Goal: Task Accomplishment & Management: Use online tool/utility

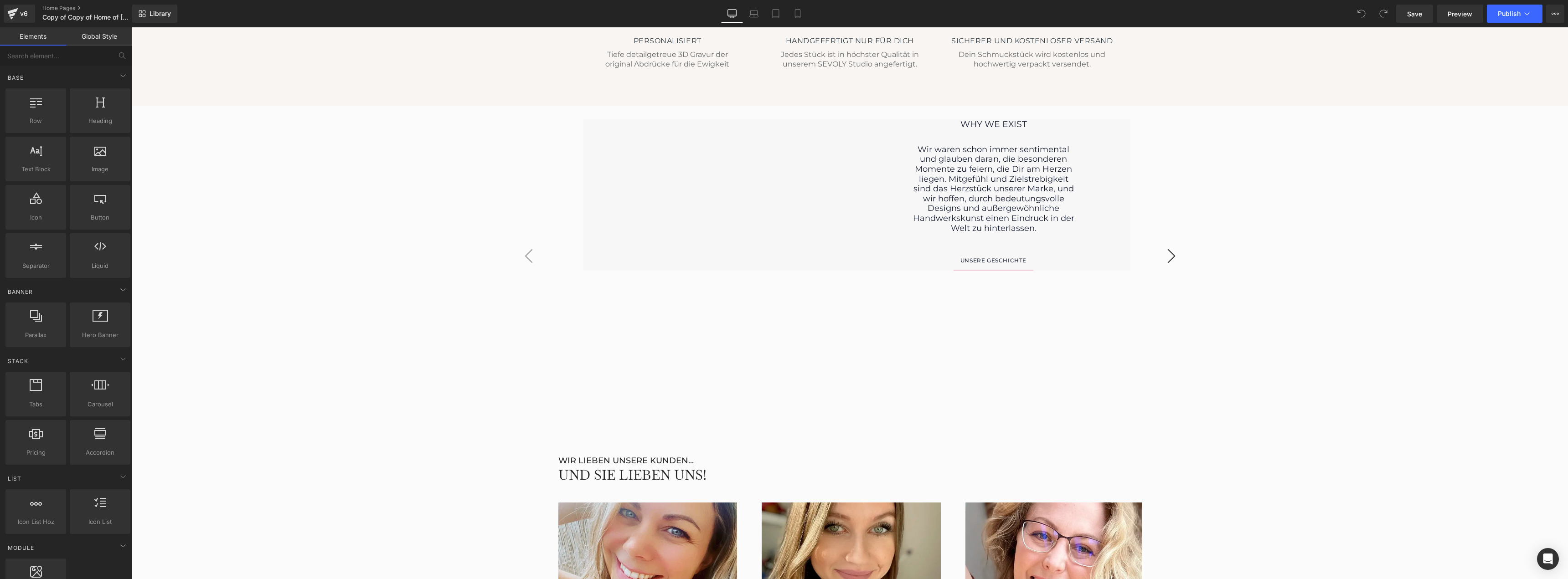
scroll to position [1761, 0]
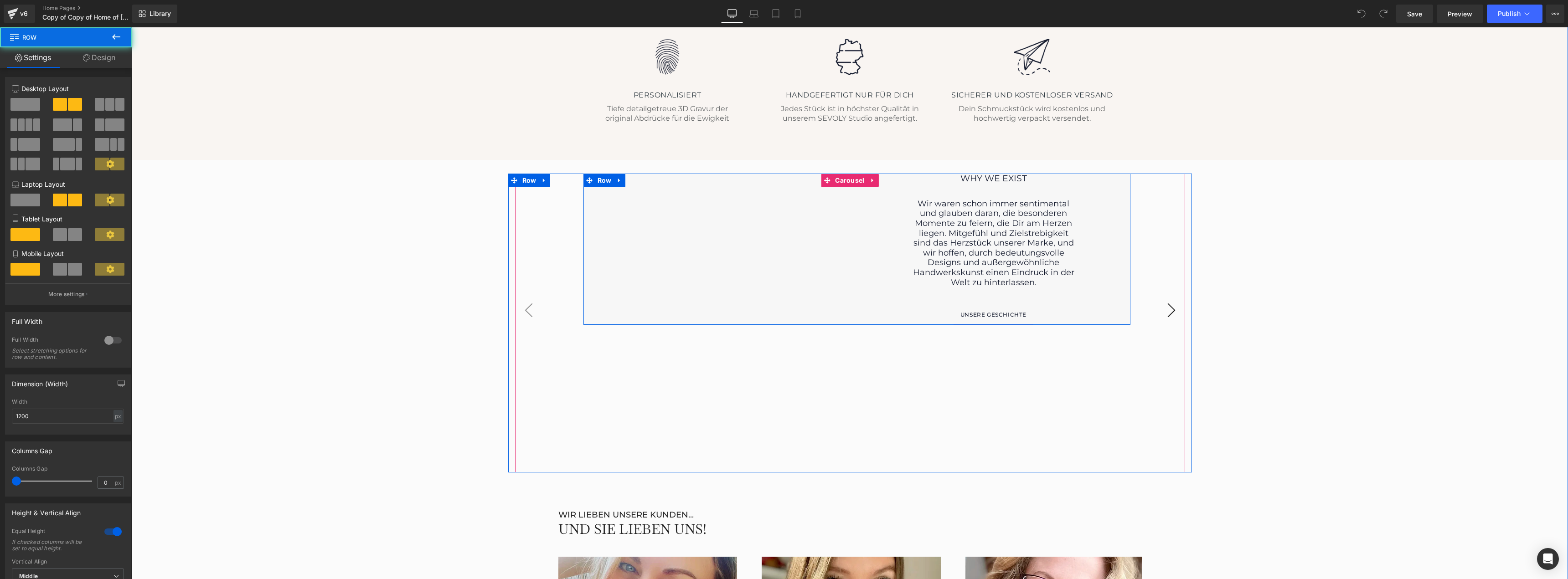
click at [719, 241] on div "Image" at bounding box center [720, 249] width 274 height 151
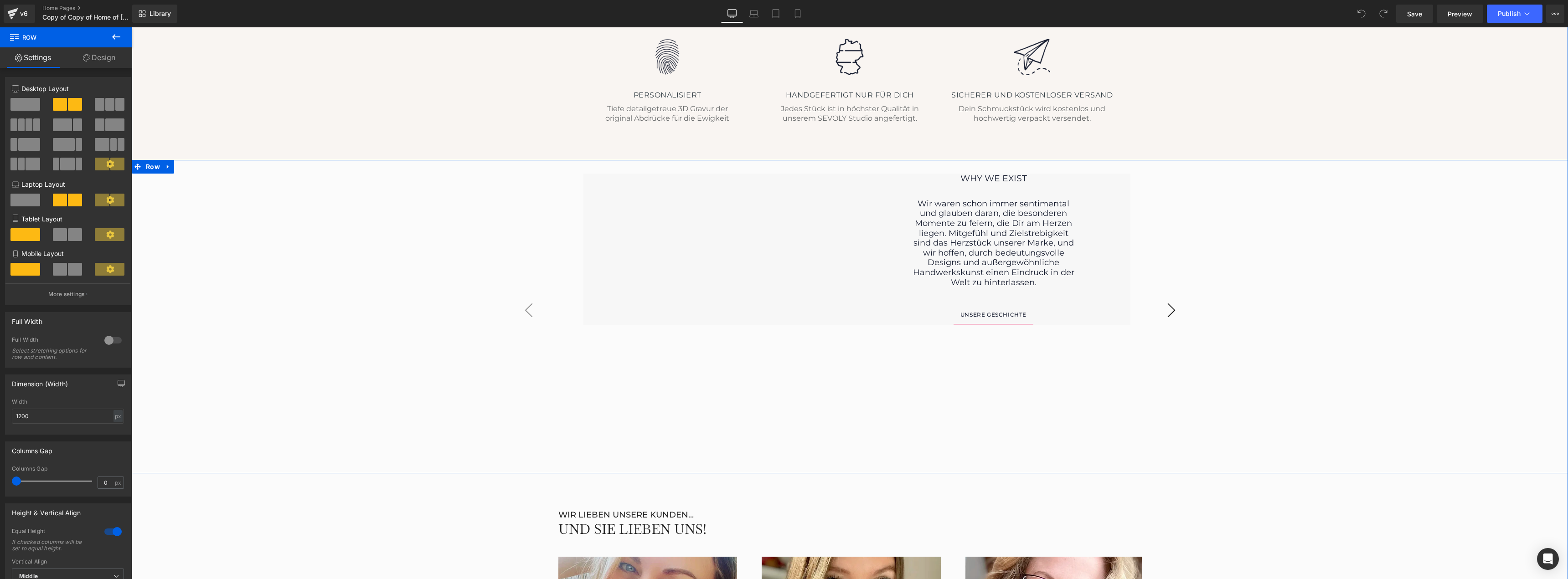
click at [1380, 289] on div "Image WHY WE EXIsT Text Block Wir waren schon immer sentimental und glauben dar…" at bounding box center [850, 322] width 1437 height 299
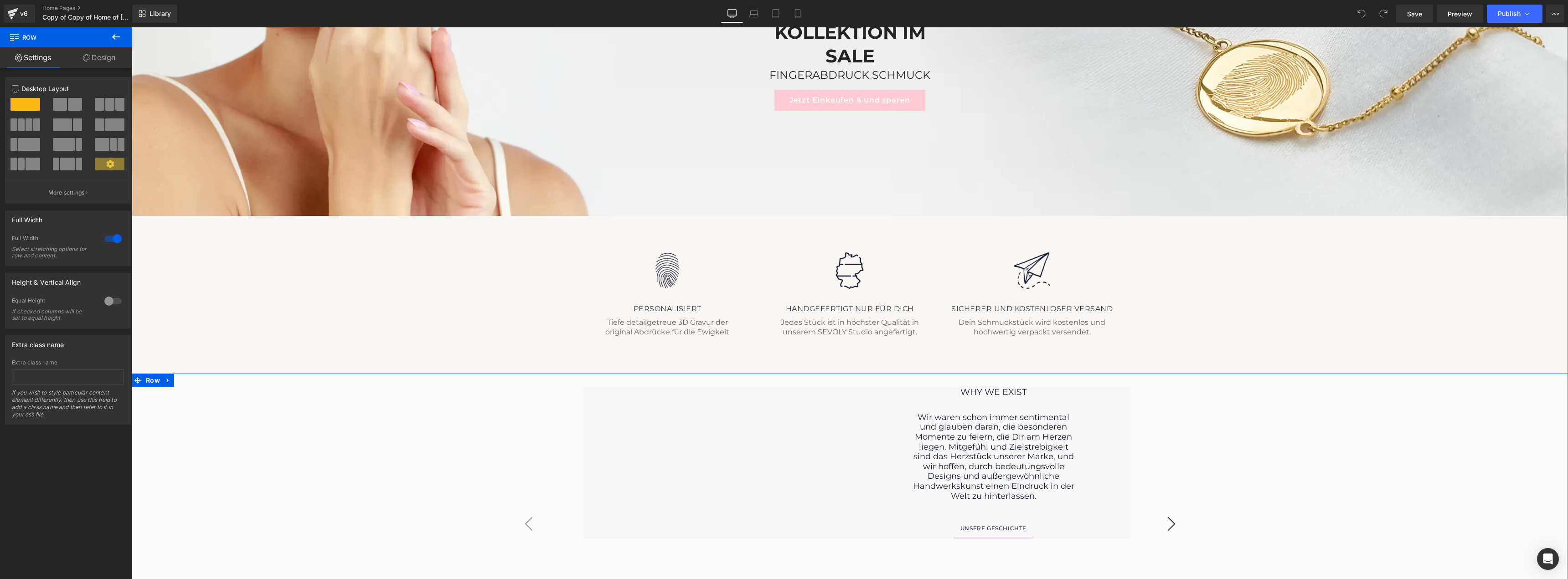
scroll to position [1533, 0]
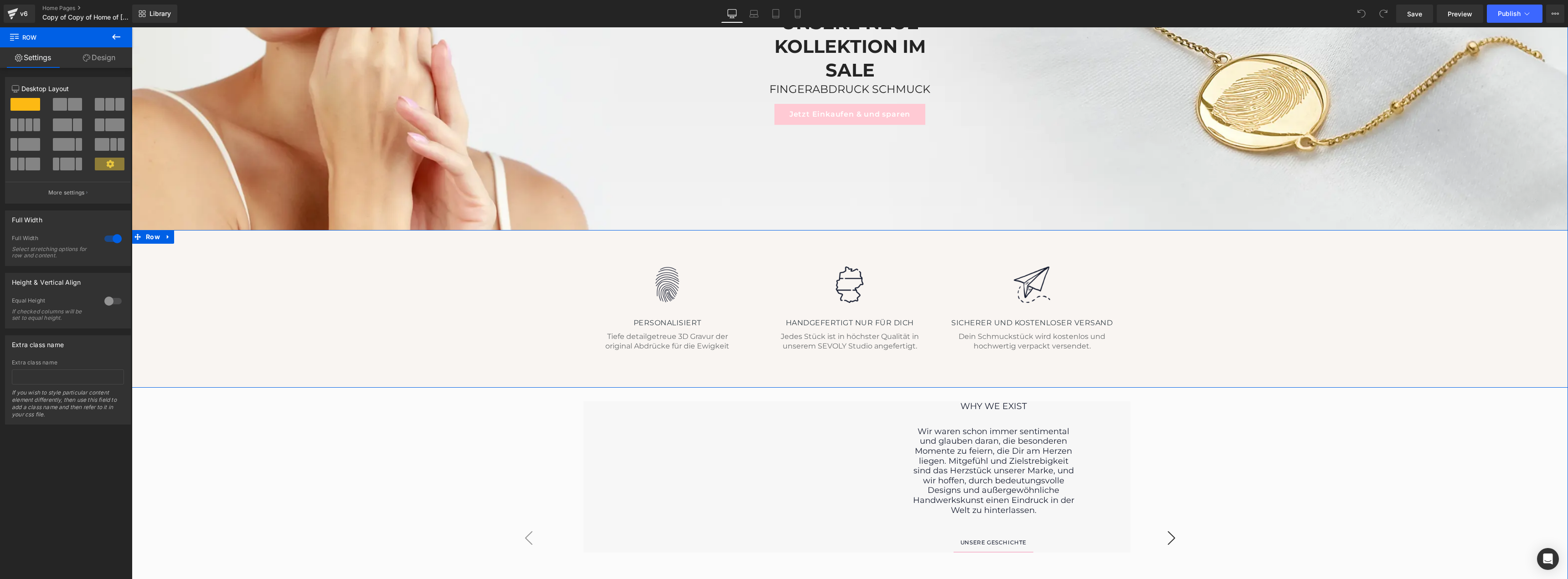
click at [1215, 319] on div "Image PERSONALISIERT Heading Tiefe detailgetreue 3D Gravur der original Abdrück…" at bounding box center [850, 304] width 1437 height 103
click at [1375, 288] on div "Image PERSONALISIERT Heading Tiefe detailgetreue 3D Gravur der original Abdrück…" at bounding box center [850, 304] width 1437 height 103
click at [152, 239] on span "Row" at bounding box center [152, 237] width 19 height 14
click at [165, 239] on icon at bounding box center [169, 237] width 7 height 7
click at [165, 239] on icon at bounding box center [169, 238] width 7 height 7
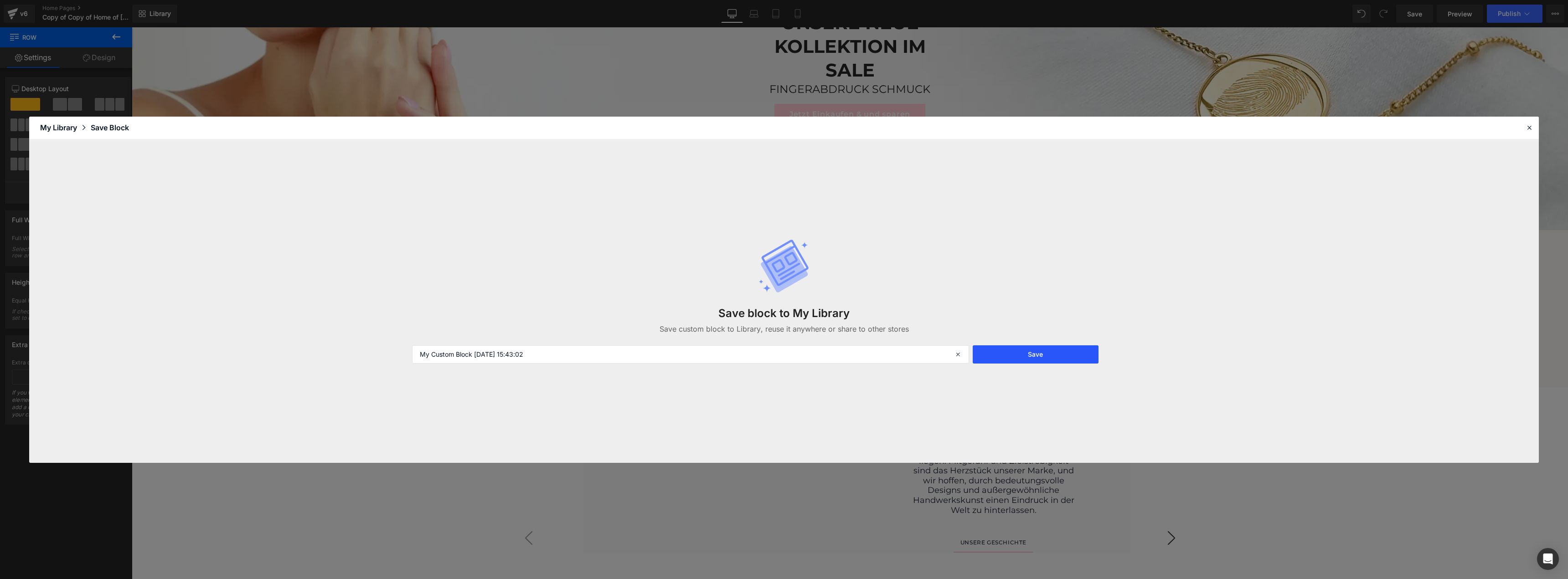
click at [1060, 353] on button "Save" at bounding box center [1036, 354] width 126 height 18
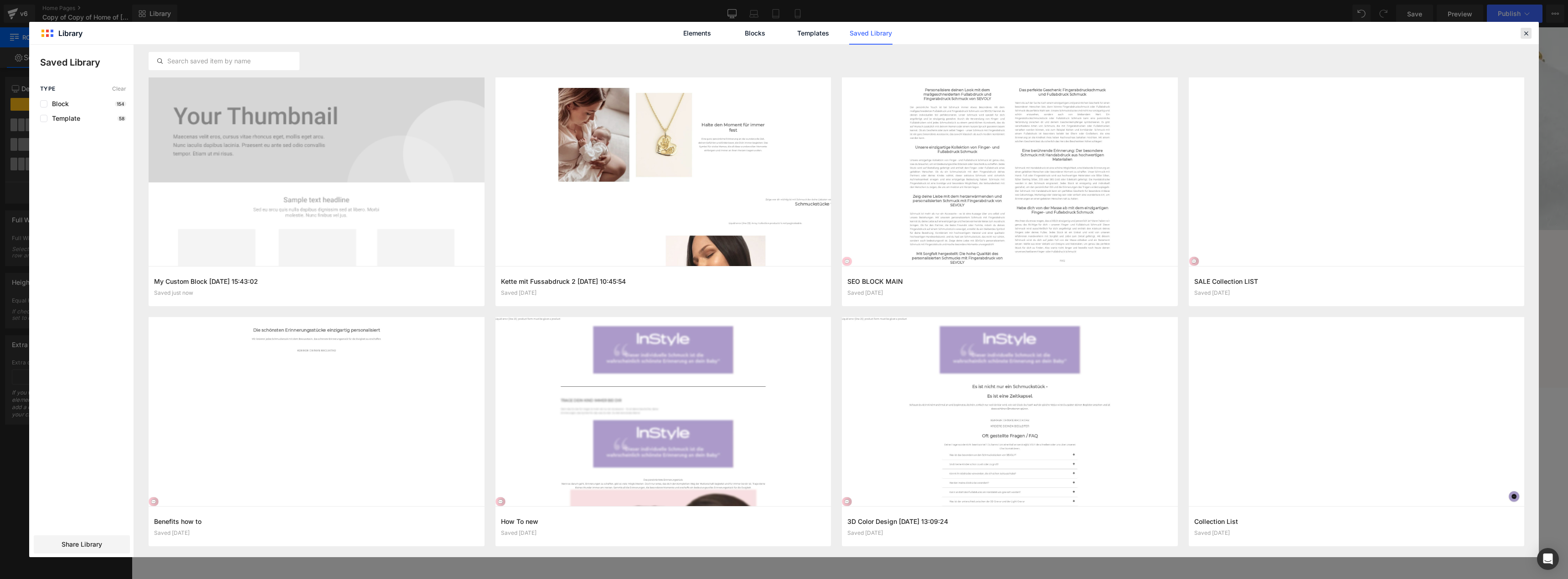
click at [1531, 37] on div at bounding box center [1526, 33] width 11 height 11
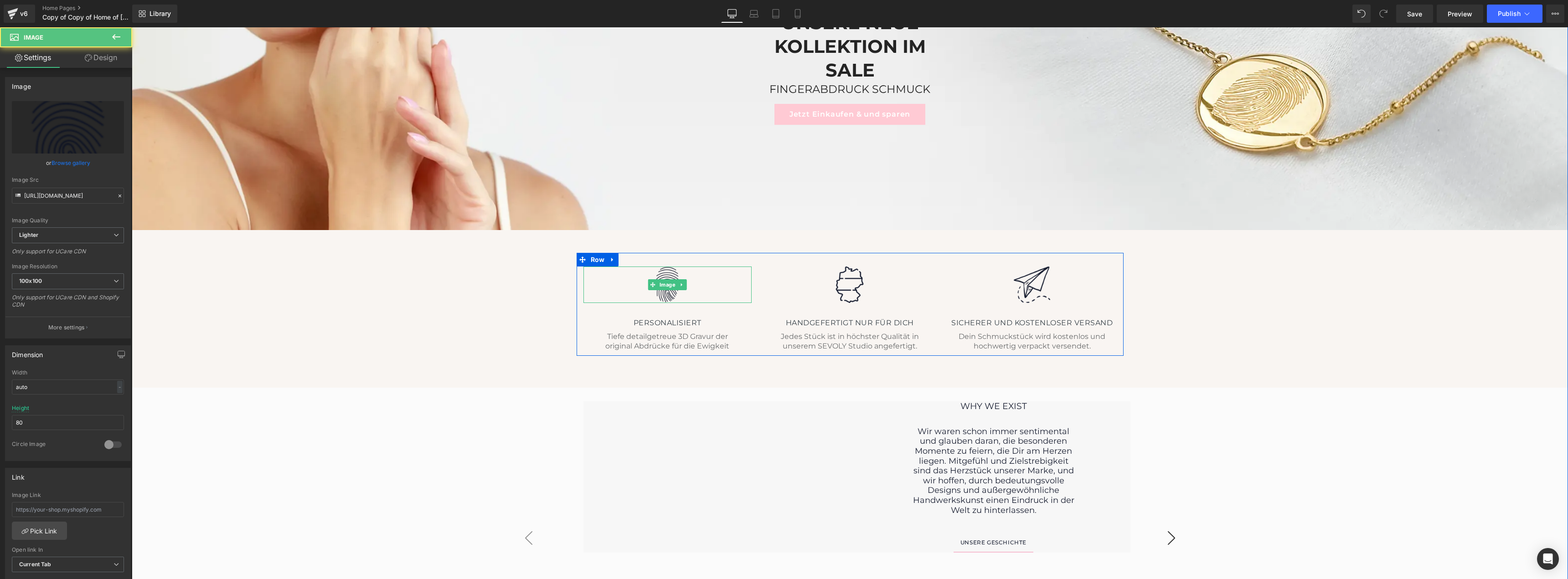
click at [663, 271] on img at bounding box center [667, 284] width 37 height 37
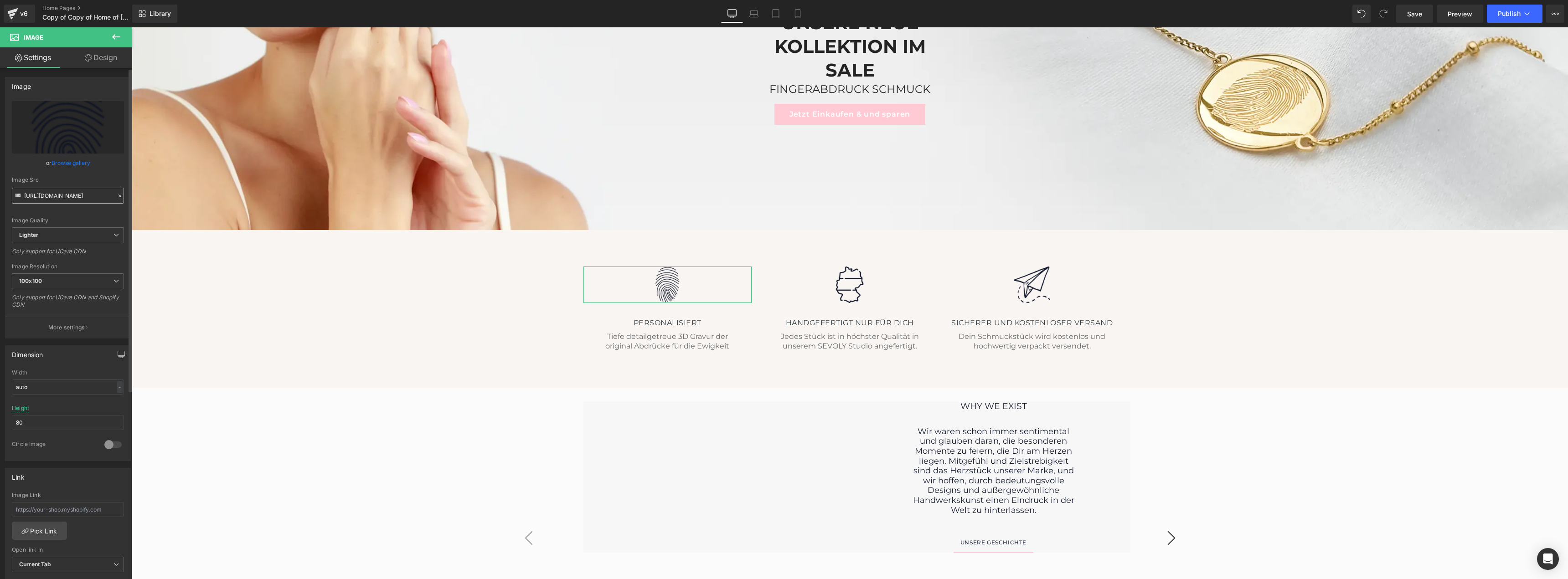
click at [49, 193] on input "[URL][DOMAIN_NAME]" at bounding box center [68, 195] width 112 height 16
click at [79, 198] on input "[URL][DOMAIN_NAME]" at bounding box center [68, 195] width 112 height 16
click at [628, 322] on h4 "PERSONALISIERT" at bounding box center [667, 322] width 169 height 11
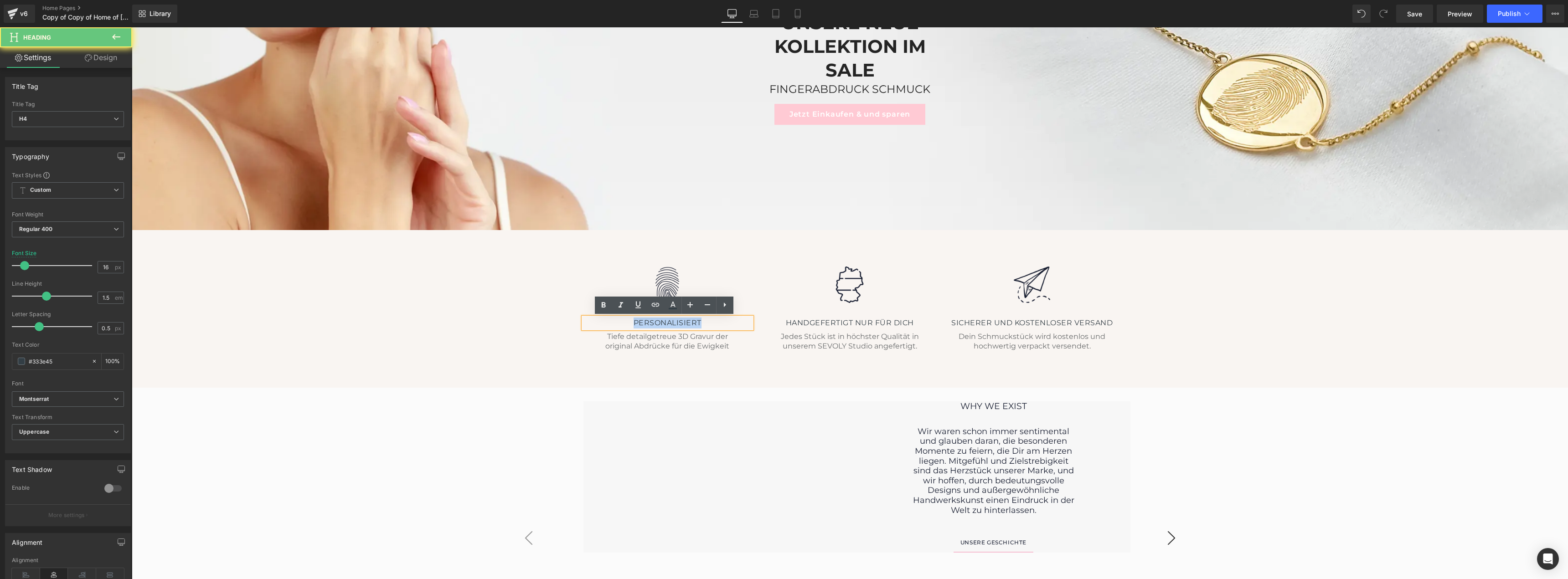
click at [628, 322] on h4 "PERSONALISIERT" at bounding box center [667, 322] width 169 height 11
copy h4 "PERSONALISIERT"
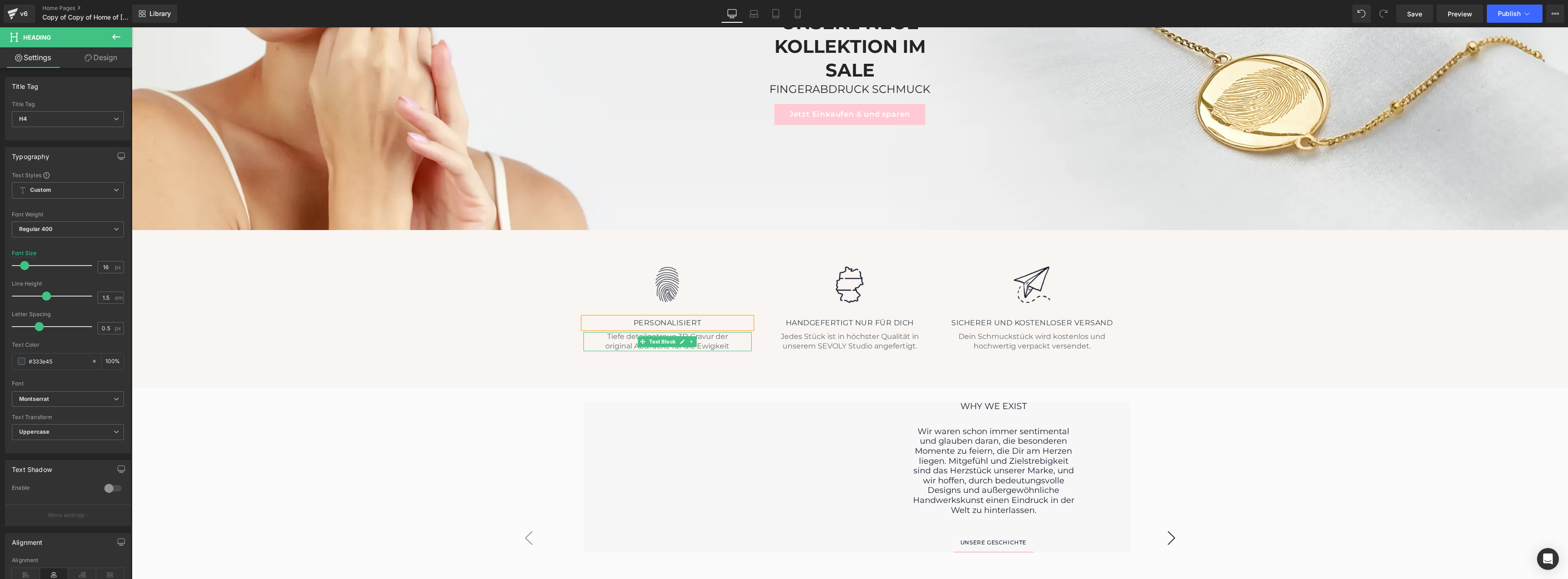
click at [608, 342] on div "Tiefe detailgetreue 3D Gravur der original Abdrücke für die Ewigkeit" at bounding box center [667, 341] width 169 height 19
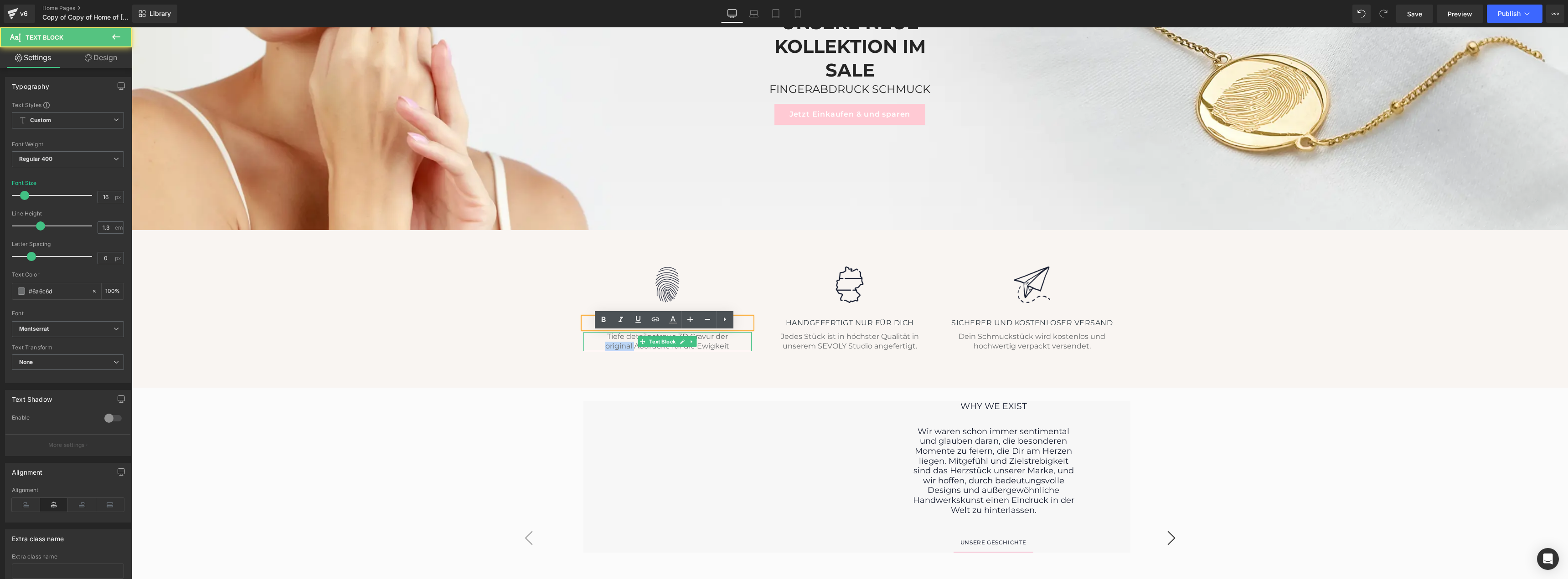
click at [608, 342] on div "Tiefe detailgetreue 3D Gravur der original Abdrücke für die Ewigkeit" at bounding box center [667, 341] width 169 height 19
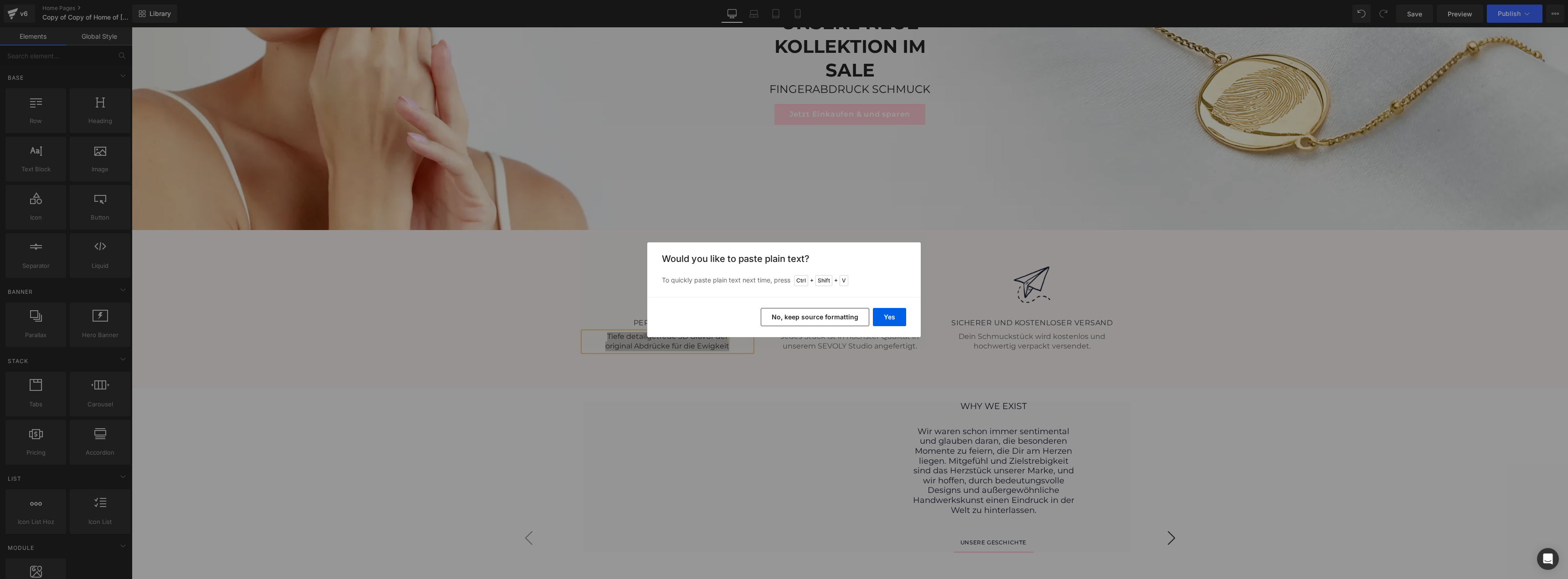
click at [819, 318] on button "No, keep source formatting" at bounding box center [815, 317] width 108 height 18
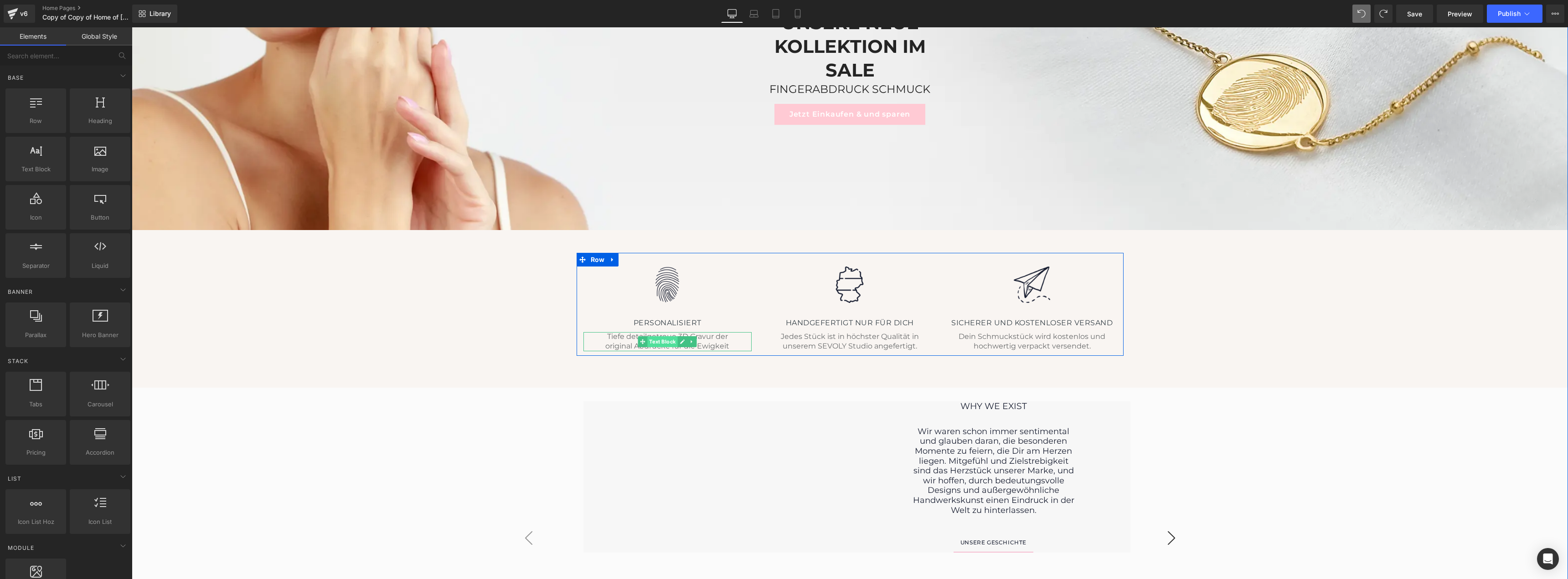
click at [648, 343] on span "Text Block" at bounding box center [663, 341] width 30 height 11
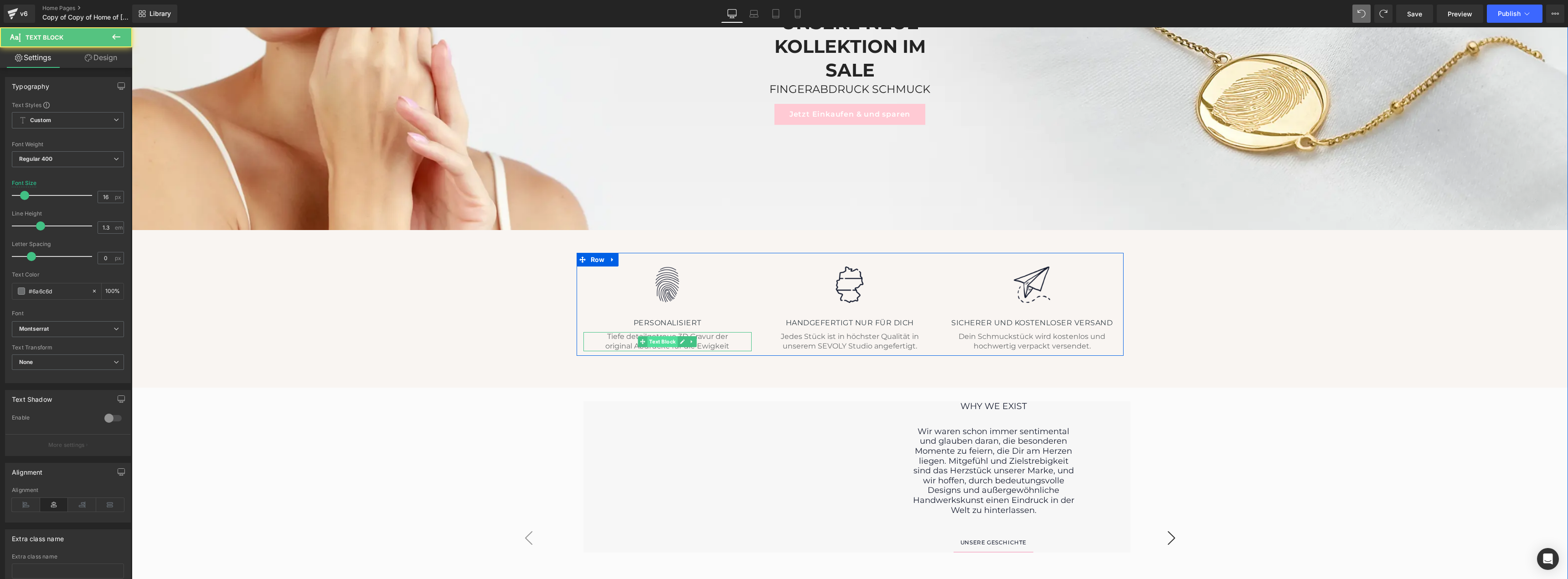
click at [648, 343] on span "Text Block" at bounding box center [663, 341] width 30 height 11
click at [612, 342] on div "Tiefe detailgetreue 3D Gravur der original Abdrücke für die Ewigkeit" at bounding box center [667, 341] width 169 height 19
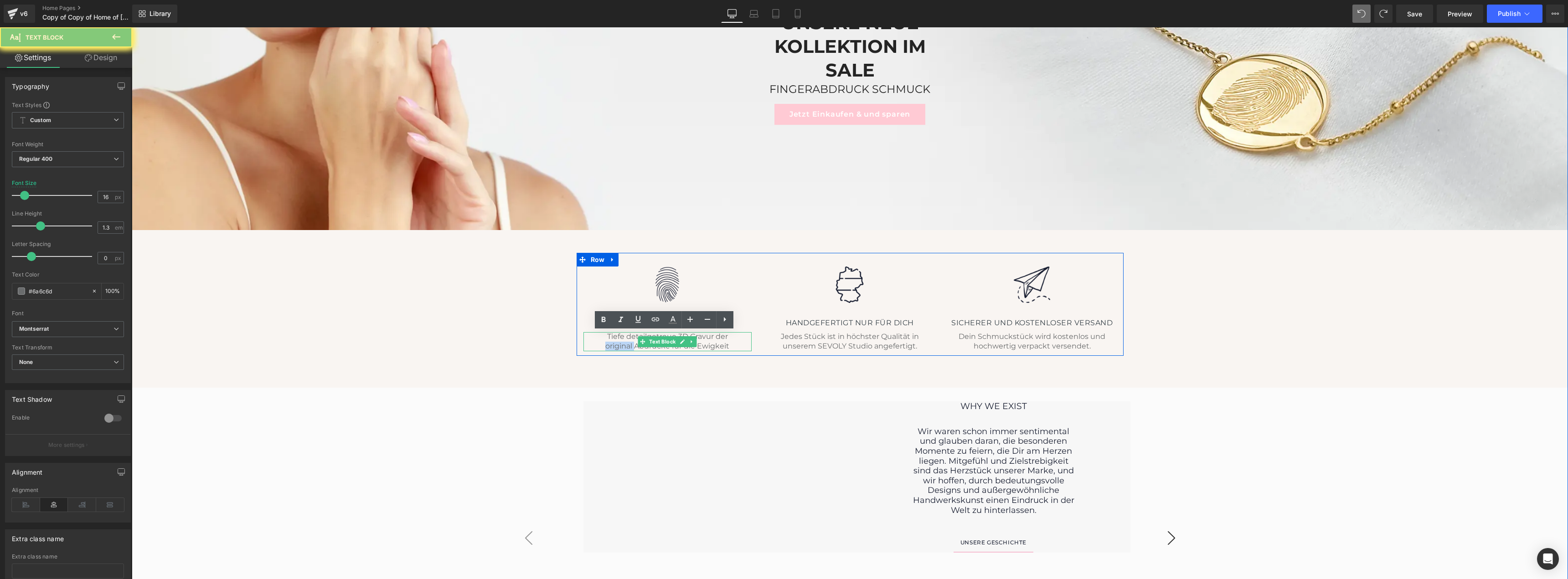
click at [612, 342] on div "Tiefe detailgetreue 3D Gravur der original Abdrücke für die Ewigkeit" at bounding box center [667, 341] width 169 height 19
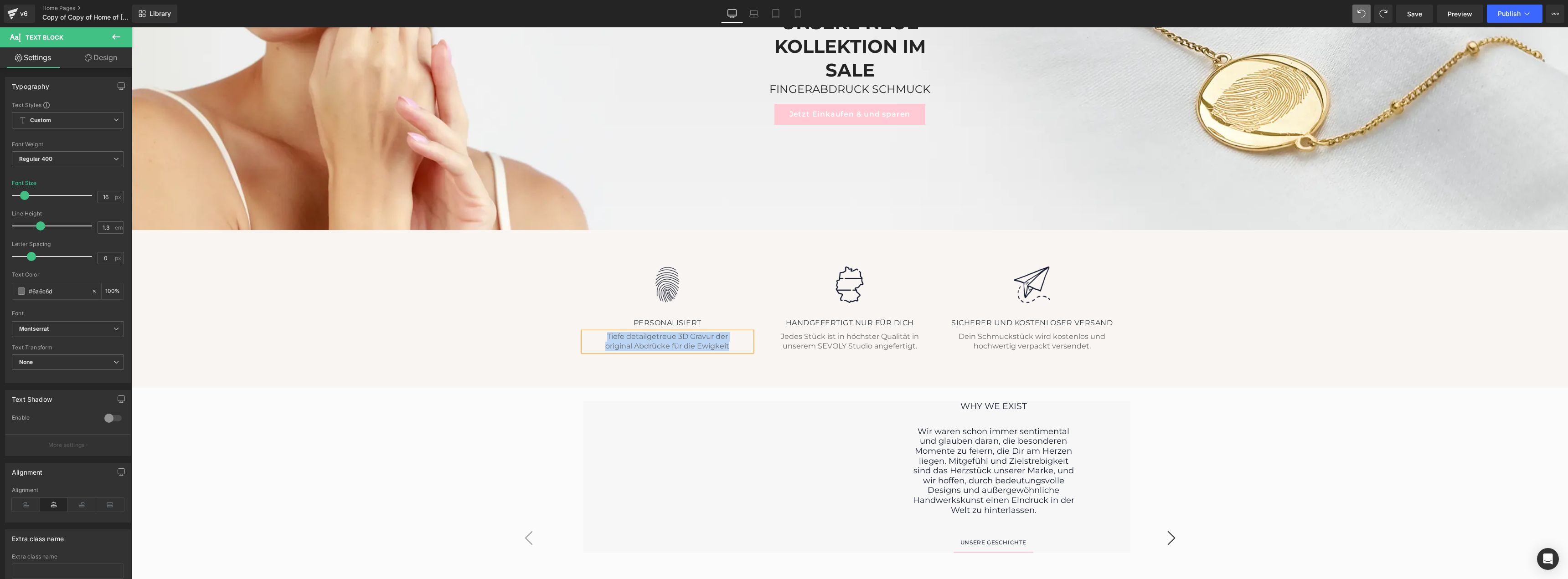
copy div "Tiefe detailgetreue 3D Gravur der original Abdrücke für die Ewigkeit"
click at [850, 284] on span "Image" at bounding box center [850, 284] width 20 height 11
click at [62, 192] on input "[URL][DOMAIN_NAME]" at bounding box center [68, 195] width 112 height 16
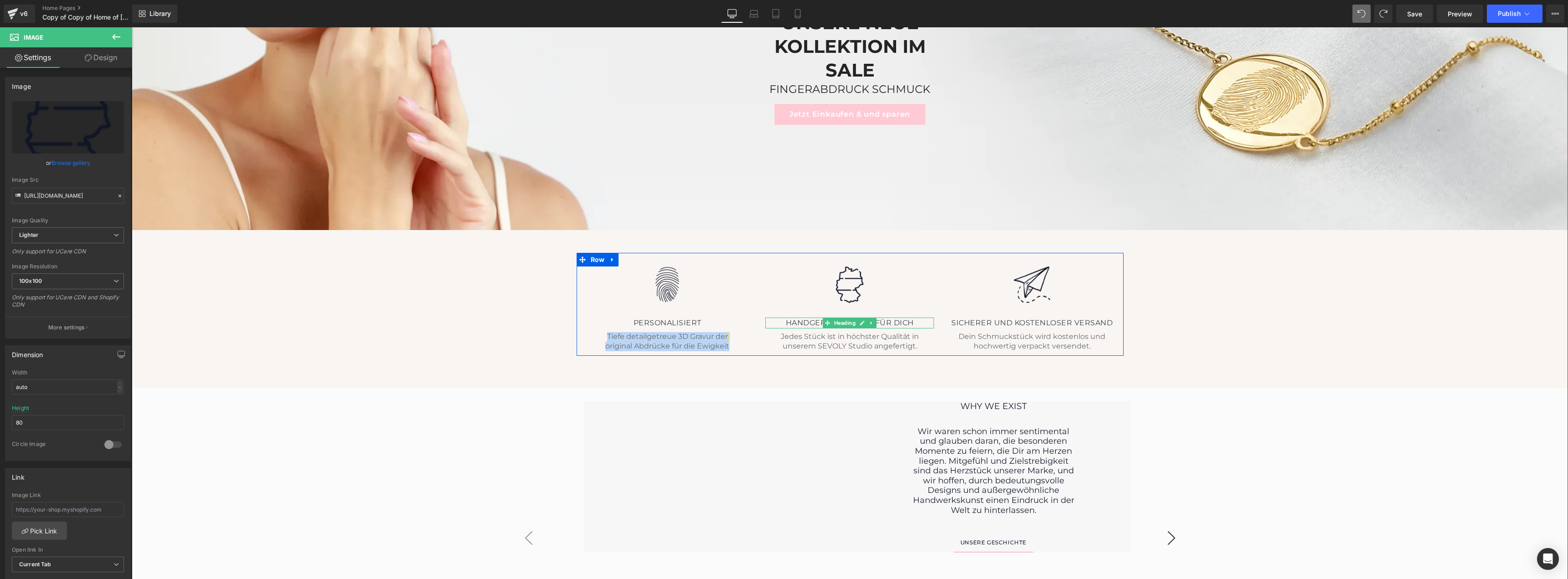
click at [801, 323] on h4 "HANDGEFERTIGT NUR FÜR DICH" at bounding box center [849, 322] width 169 height 11
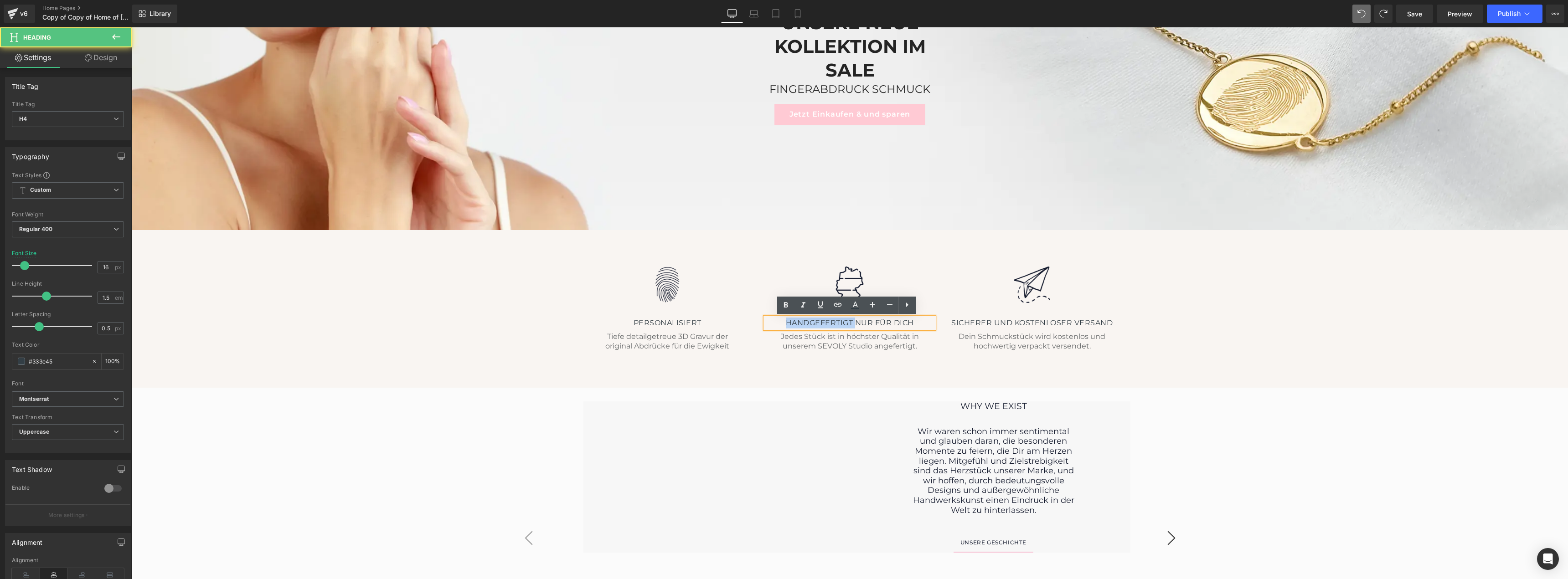
click at [801, 323] on h4 "HANDGEFERTIGT NUR FÜR DICH" at bounding box center [849, 322] width 169 height 11
drag, startPoint x: 801, startPoint y: 323, endPoint x: 911, endPoint y: 338, distance: 111.0
click at [801, 323] on h4 "HANDGEFERTIGT NUR FÜR DICH" at bounding box center [849, 322] width 169 height 11
copy h4 "HANDGEFERTIGT NUR FÜR DICH"
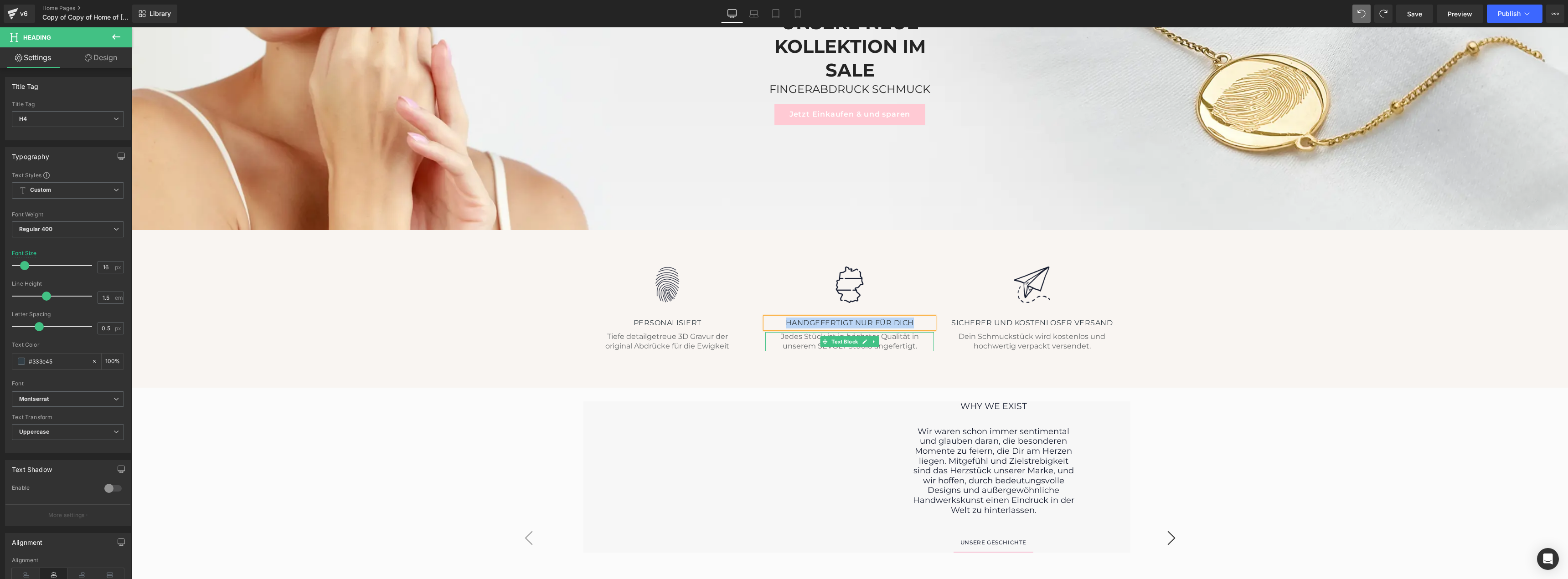
click at [808, 337] on div "Jedes Stück ist in höchster Qualität in unserem SEVOLY Studio angefertigt." at bounding box center [849, 341] width 169 height 19
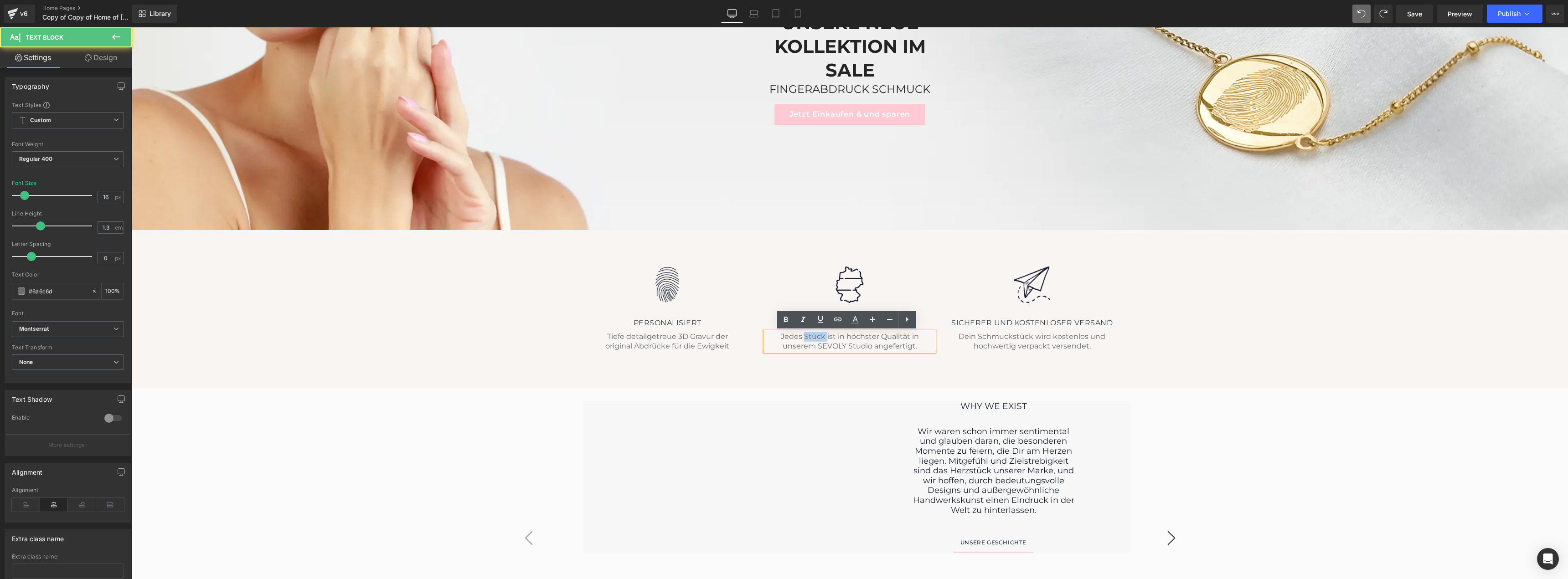
click at [808, 337] on div "Jedes Stück ist in höchster Qualität in unserem SEVOLY Studio angefertigt." at bounding box center [849, 341] width 169 height 19
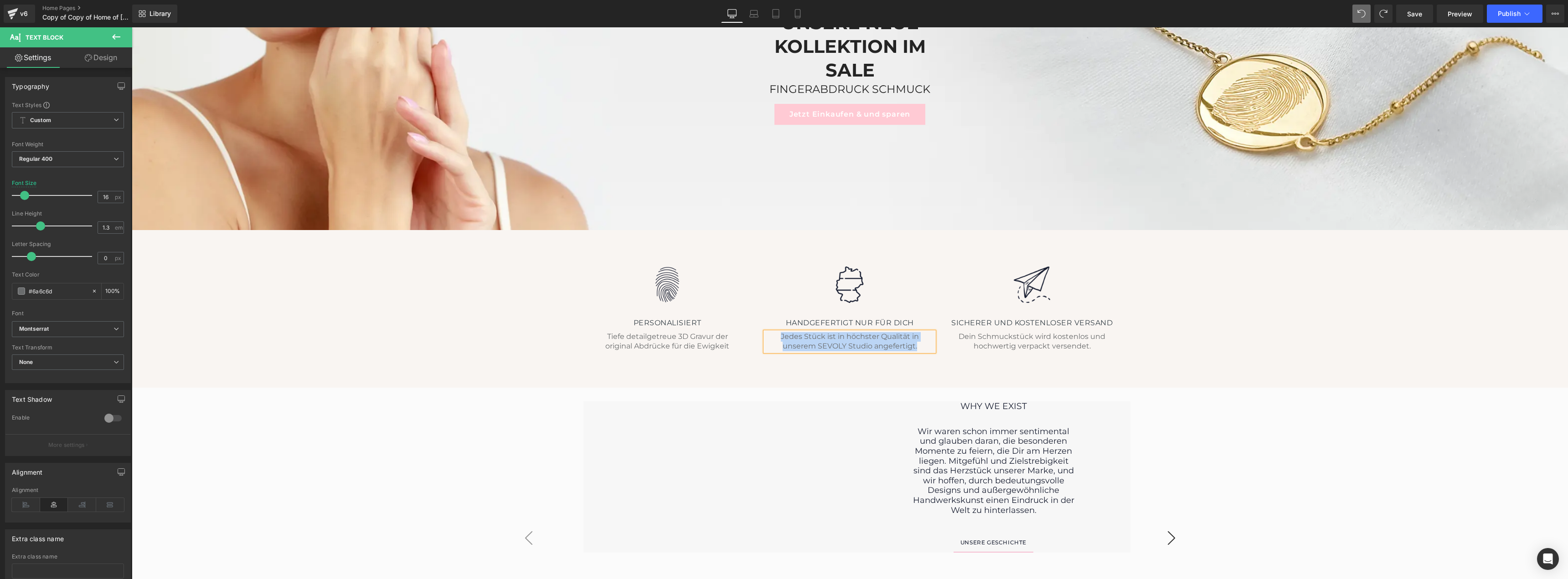
copy div "Jedes Stück ist in höchster Qualität in unserem SEVOLY Studio angefertigt."
click at [1030, 285] on span "Image" at bounding box center [1033, 284] width 20 height 11
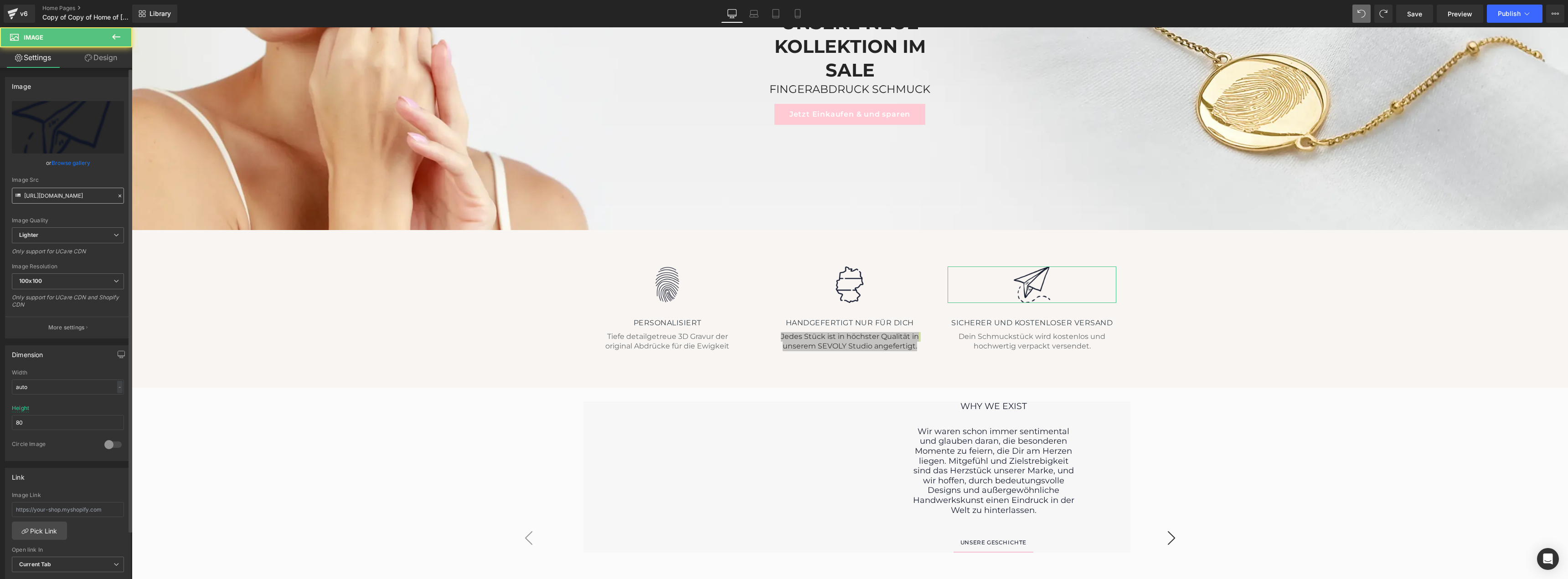
click at [63, 193] on input "[URL][DOMAIN_NAME]" at bounding box center [68, 195] width 112 height 16
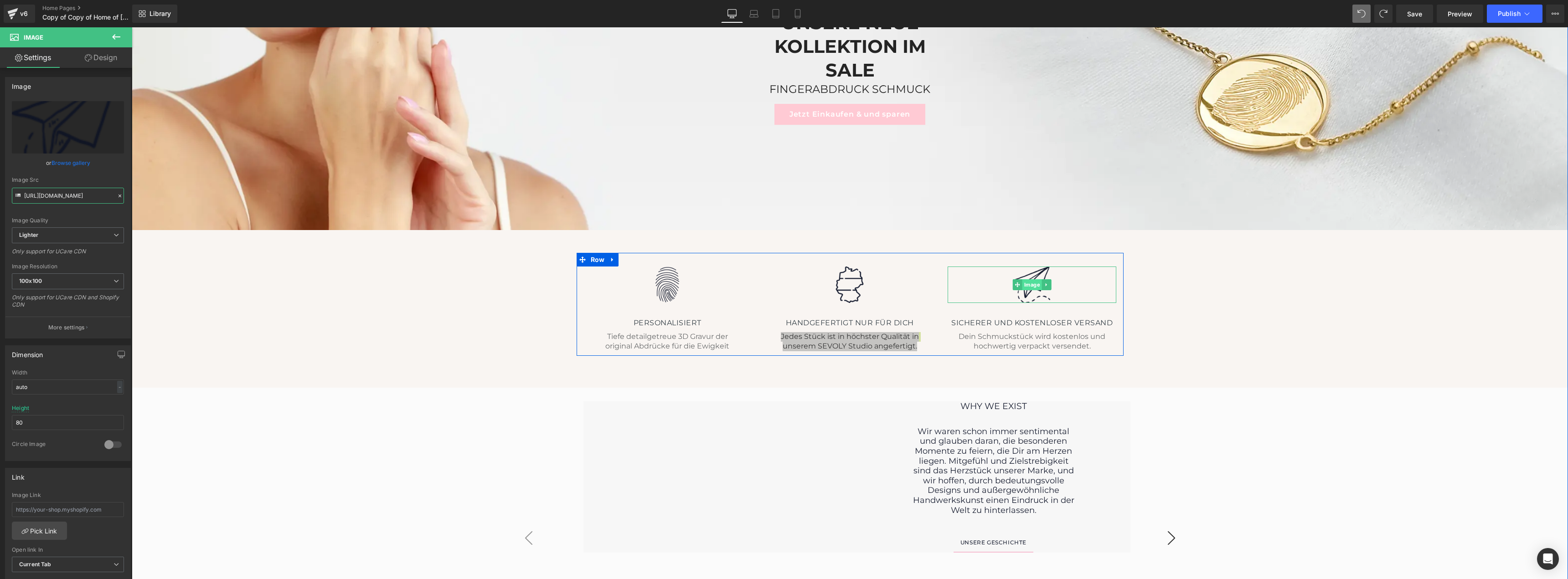
click at [1029, 284] on span "Image" at bounding box center [1033, 284] width 20 height 11
click at [988, 322] on h4 "Sicherer und kostenloser versand" at bounding box center [1032, 322] width 169 height 11
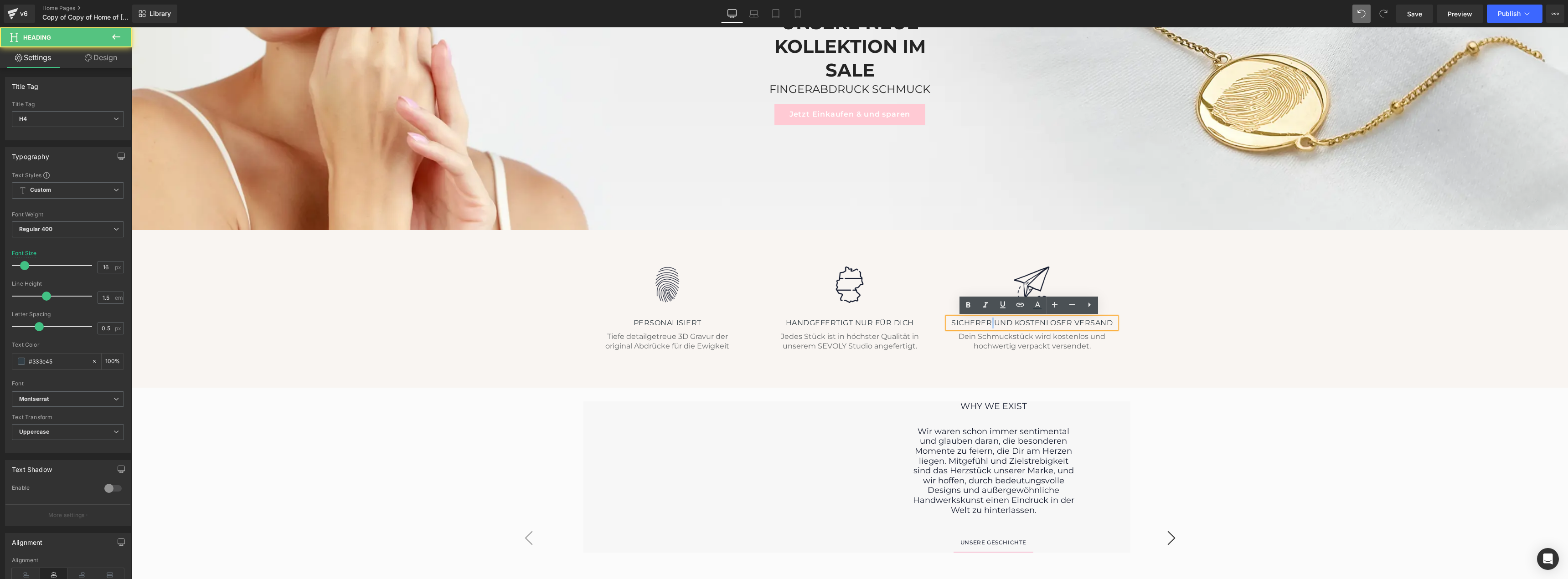
click at [988, 322] on h4 "Sicherer und kostenloser versand" at bounding box center [1032, 322] width 169 height 11
copy h4 "Sicherer und kostenloser versand"
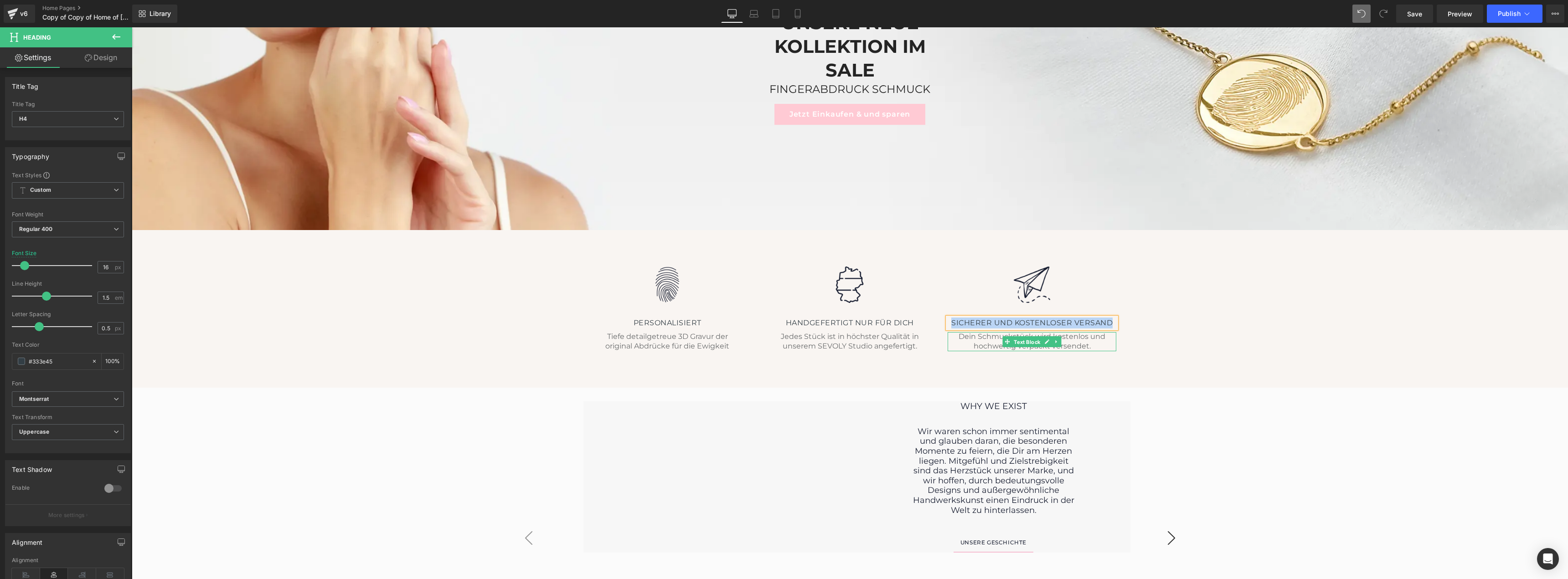
click at [1012, 347] on span "Text Block" at bounding box center [1027, 341] width 30 height 11
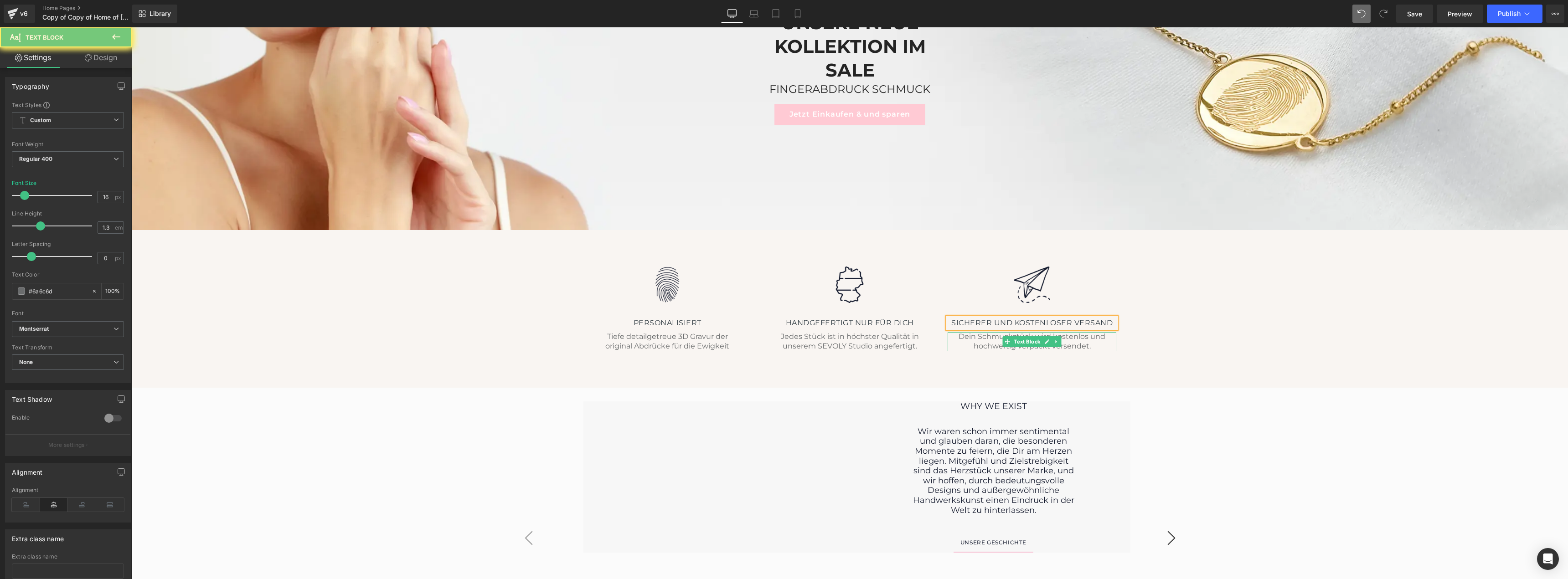
click at [971, 344] on div "Dein Schmuckstück wird kostenlos und hochwertig verpackt versendet." at bounding box center [1032, 341] width 169 height 19
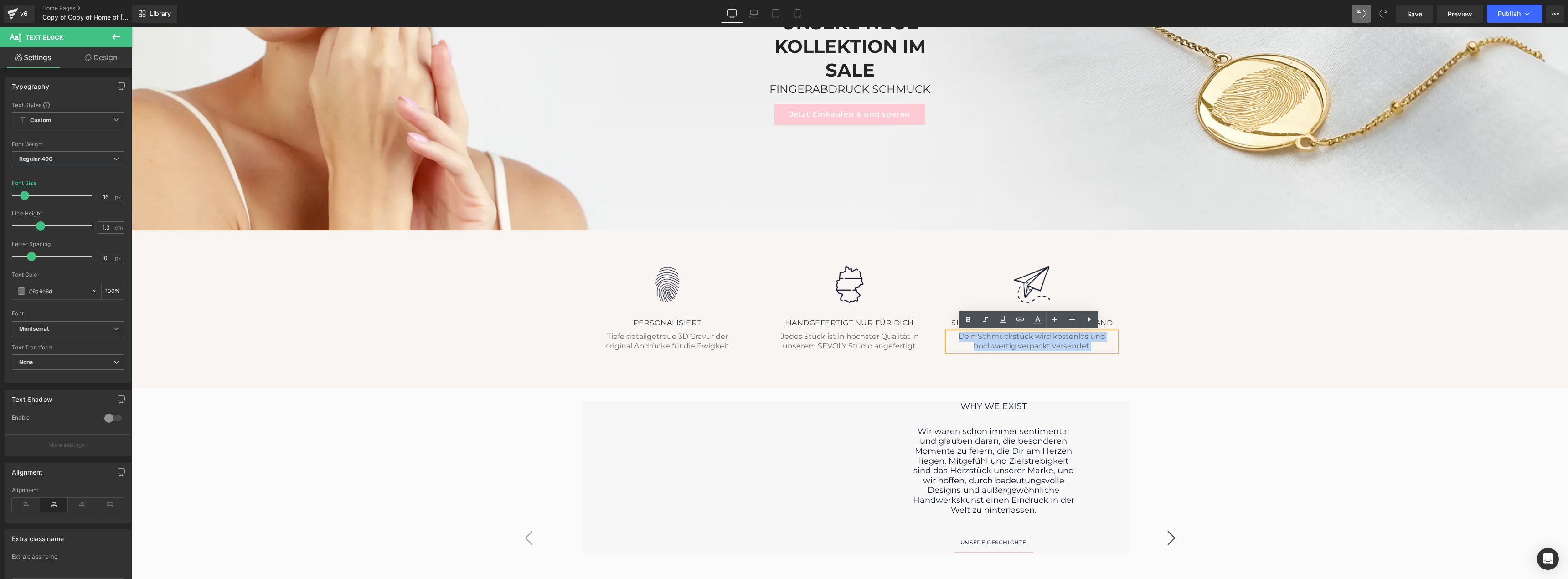
copy div "Dein Schmuckstück wird kostenlos und hochwertig verpackt versendet."
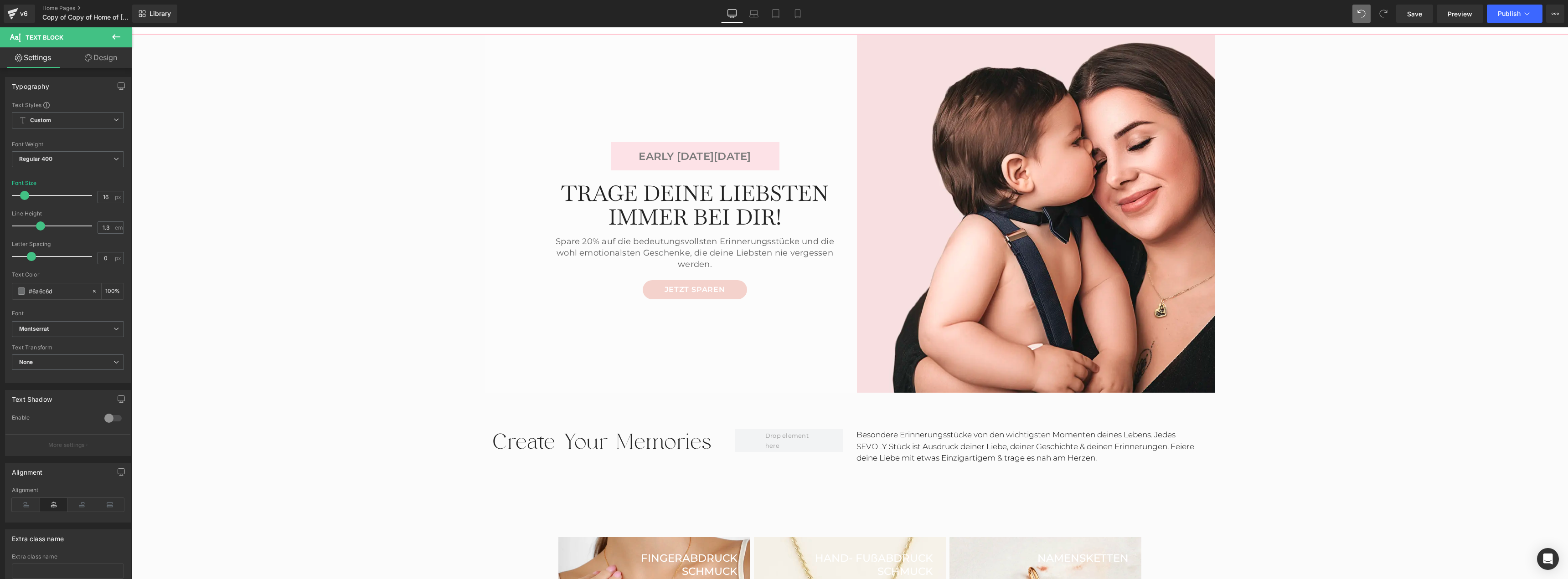
scroll to position [91, 0]
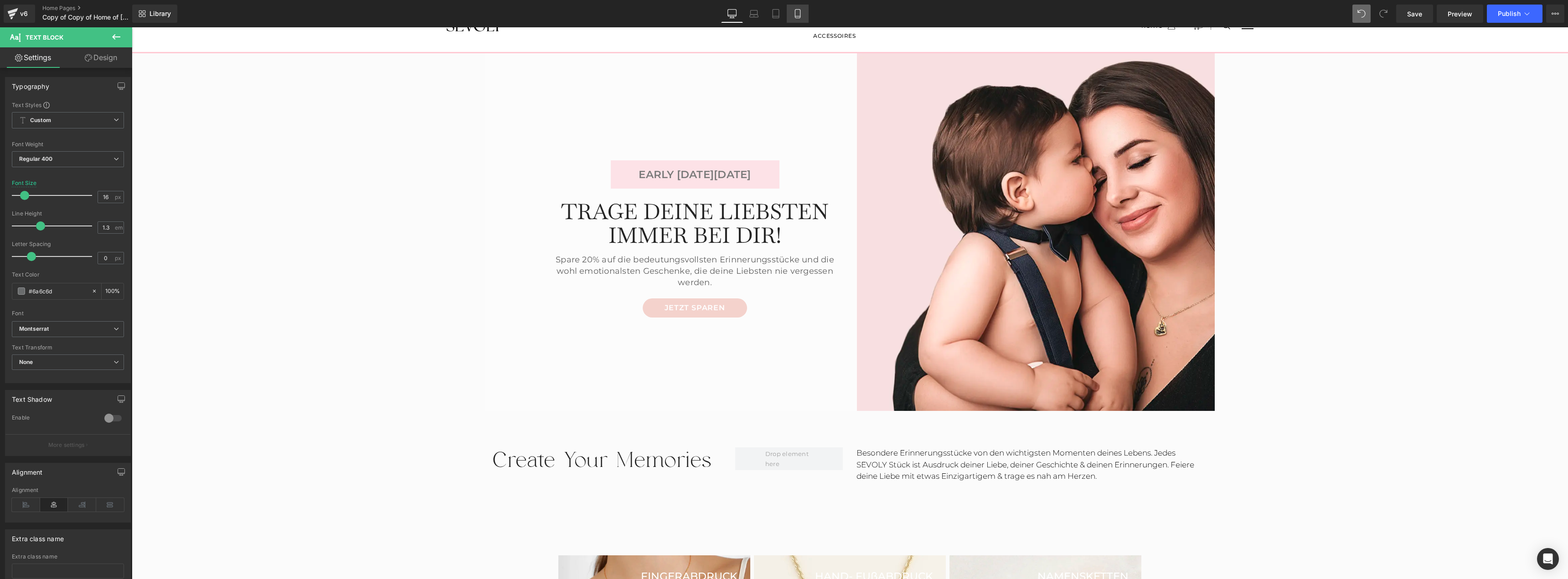
click at [803, 7] on link "Mobile" at bounding box center [798, 14] width 22 height 18
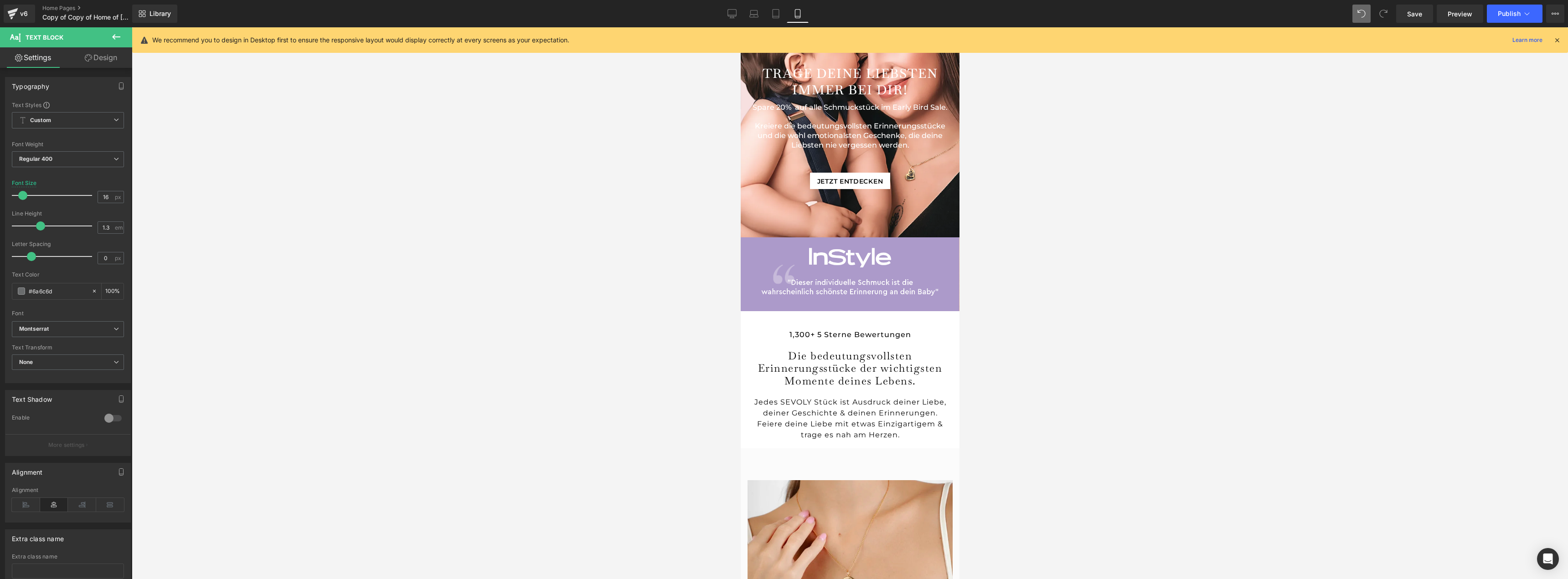
scroll to position [0, 0]
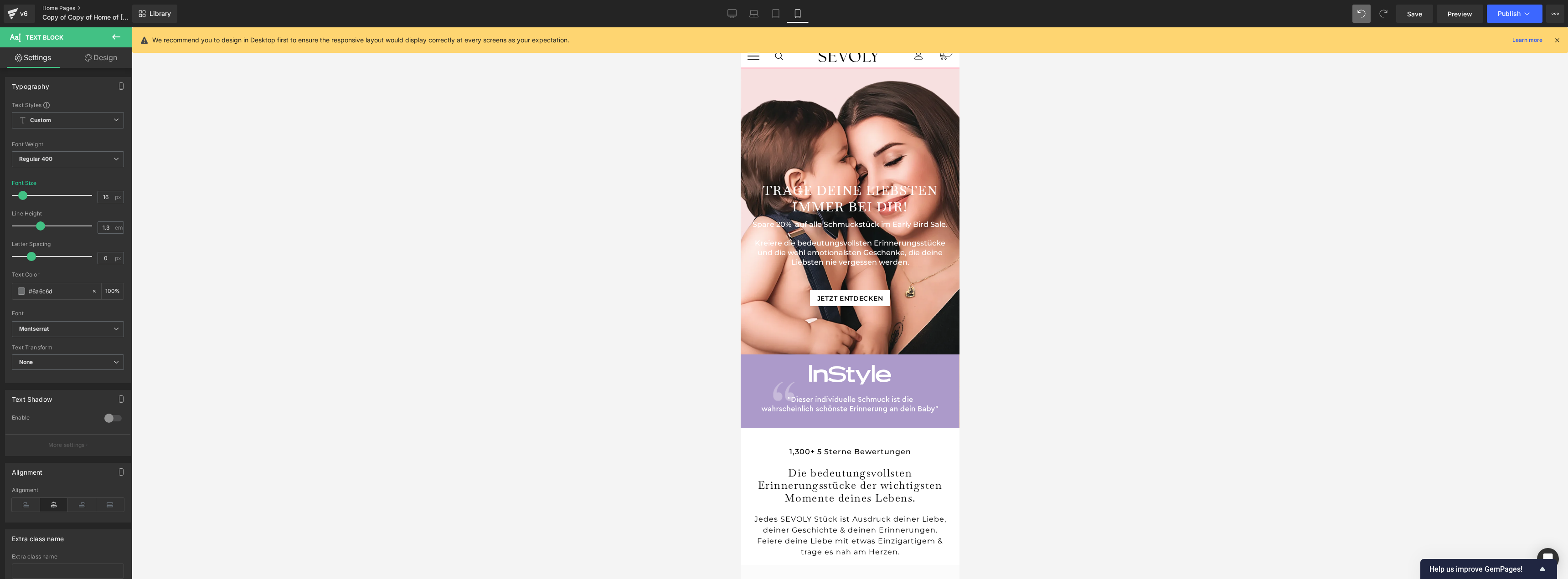
click at [63, 8] on link "Home Pages" at bounding box center [95, 8] width 105 height 7
